Goal: Navigation & Orientation: Find specific page/section

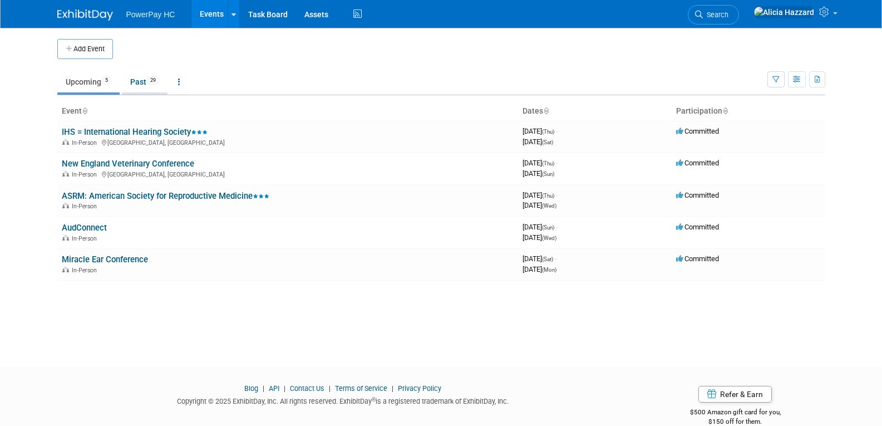
click at [143, 82] on link "Past 29" at bounding box center [145, 81] width 46 height 21
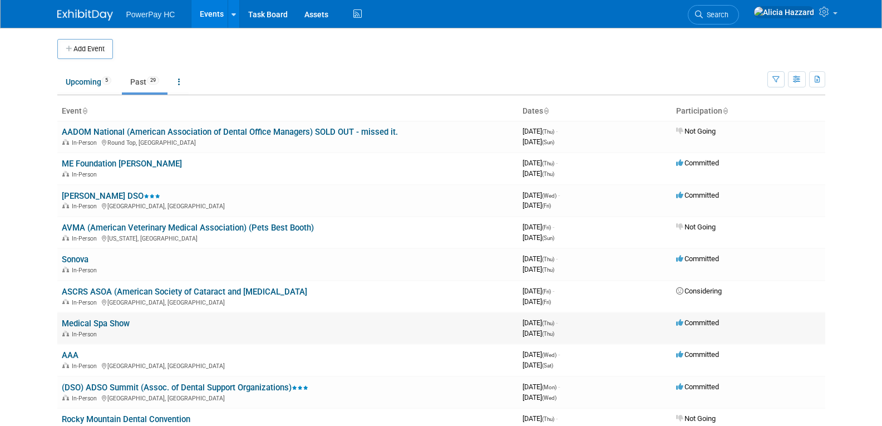
click at [112, 322] on link "Medical Spa Show" at bounding box center [96, 323] width 68 height 10
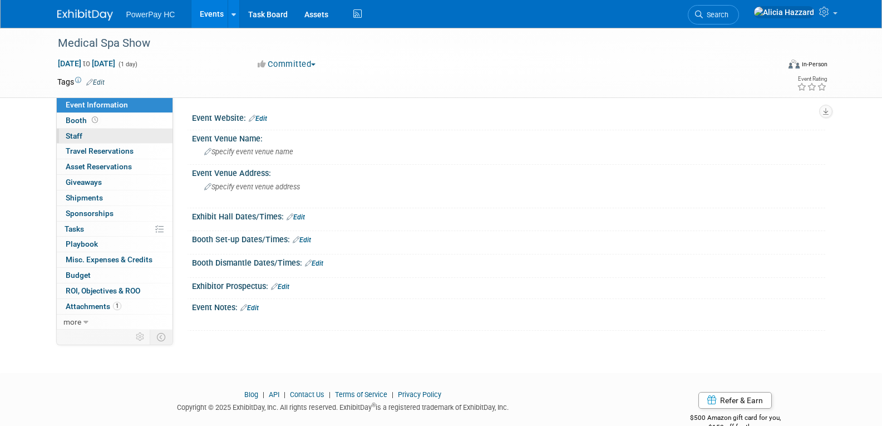
click at [81, 130] on link "0 Staff 0" at bounding box center [115, 136] width 116 height 15
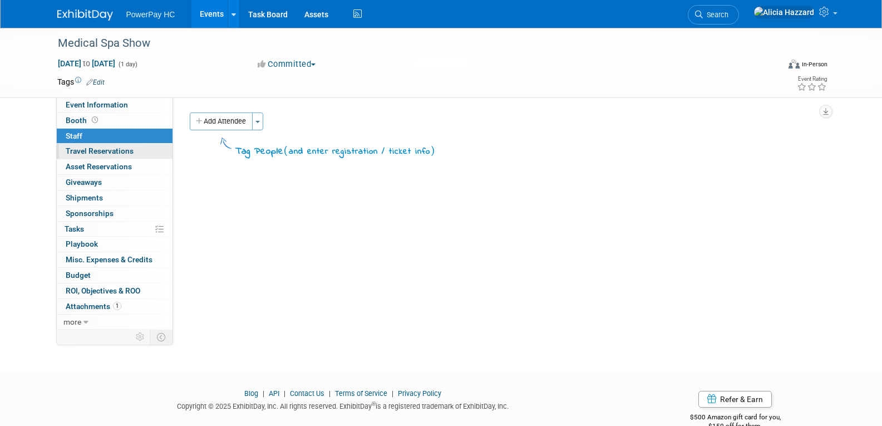
click at [88, 146] on span "Travel Reservations 0" at bounding box center [100, 150] width 68 height 9
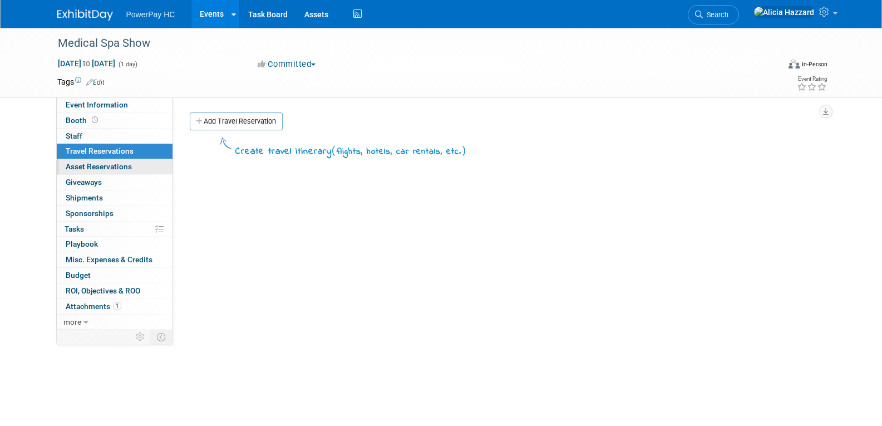
click at [90, 161] on link "0 Asset Reservations 0" at bounding box center [115, 166] width 116 height 15
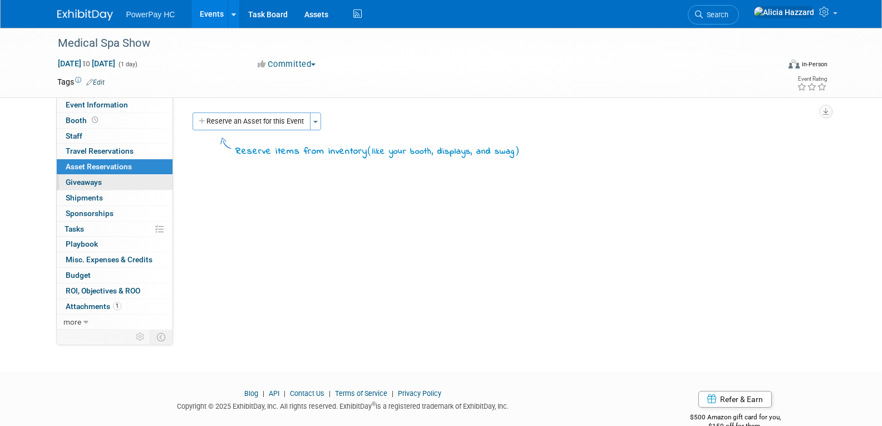
click at [90, 184] on span "Giveaways 0" at bounding box center [84, 182] width 36 height 9
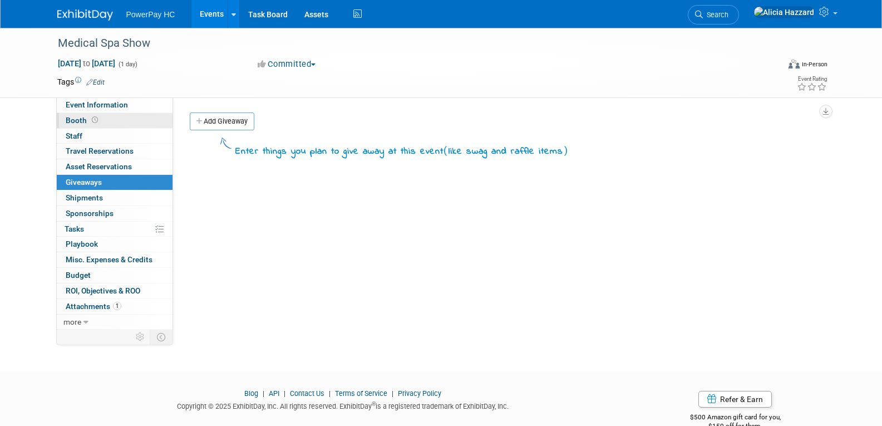
click at [80, 120] on span "Booth" at bounding box center [83, 120] width 35 height 9
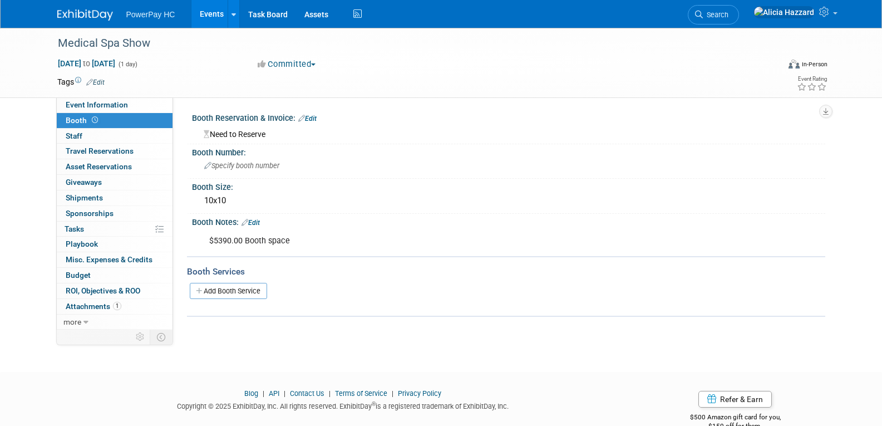
click at [96, 13] on img at bounding box center [85, 14] width 56 height 11
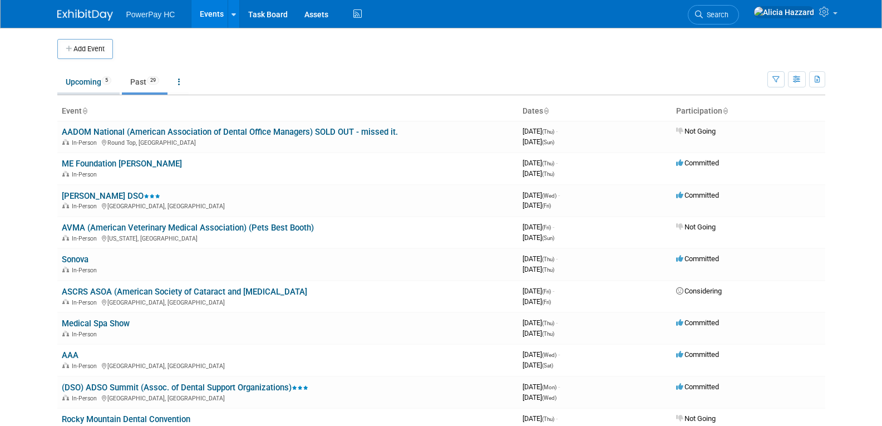
click at [99, 78] on link "Upcoming 5" at bounding box center [88, 81] width 62 height 21
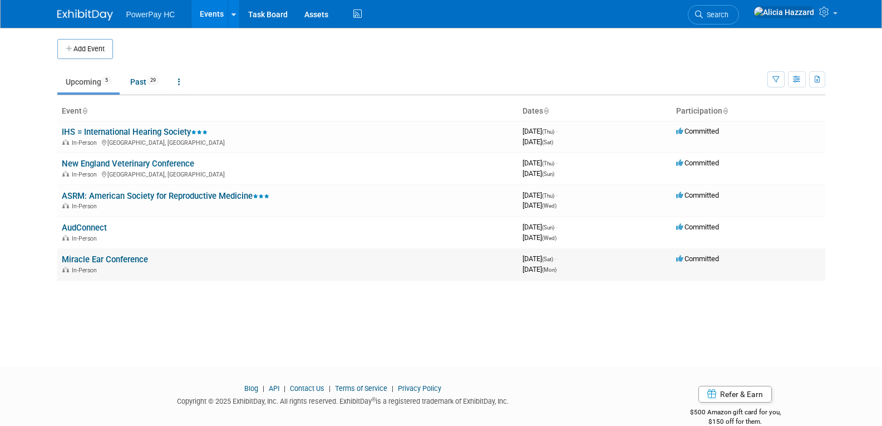
click at [646, 261] on div "3978201600 [DATE] (Sat) - [DATE] (Mon)" at bounding box center [595, 263] width 145 height 19
click at [687, 258] on span "Committed" at bounding box center [697, 258] width 43 height 8
click at [139, 256] on link "Miracle Ear Conference" at bounding box center [105, 259] width 86 height 10
